Goal: Information Seeking & Learning: Learn about a topic

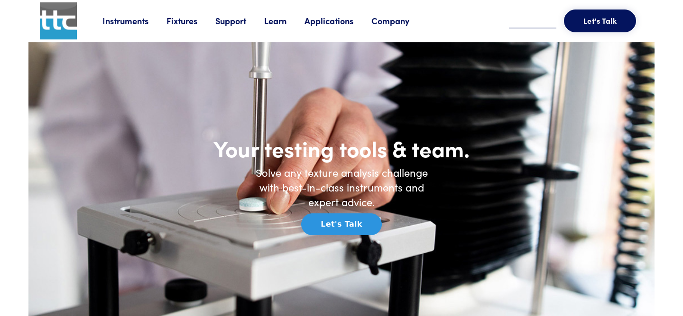
click at [322, 20] on link "Applications" at bounding box center [338, 21] width 67 height 12
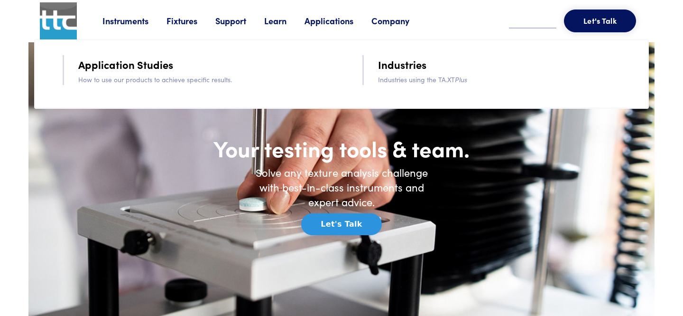
click at [272, 22] on link "Learn" at bounding box center [284, 21] width 40 height 12
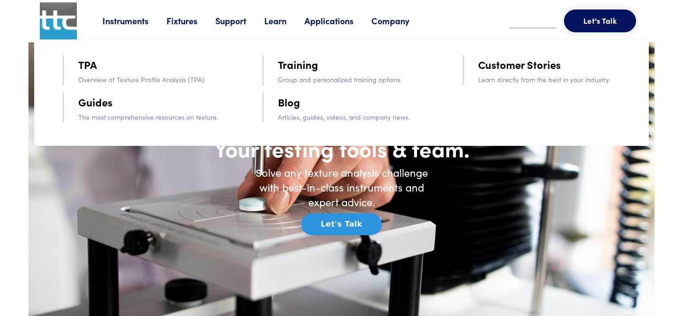
click at [294, 102] on link "Blog" at bounding box center [289, 102] width 22 height 17
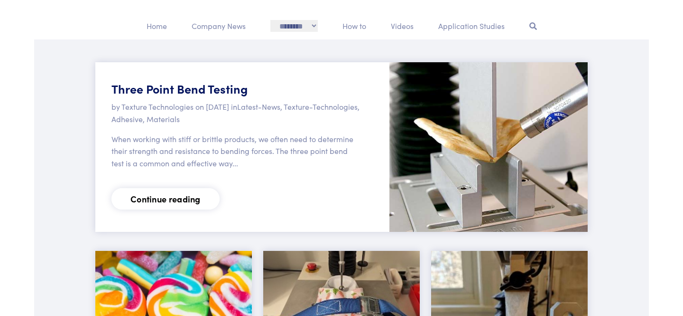
scroll to position [121, 0]
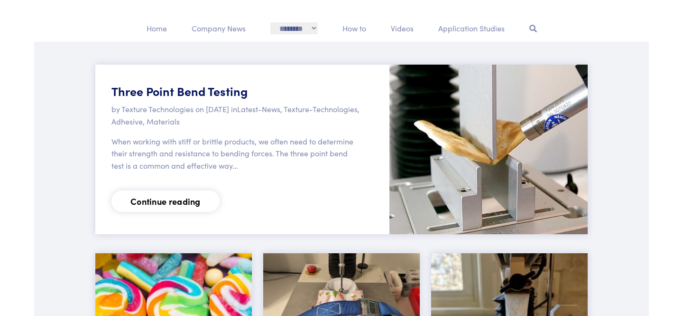
click at [164, 206] on link "Continue reading" at bounding box center [166, 200] width 108 height 21
